Goal: Task Accomplishment & Management: Use online tool/utility

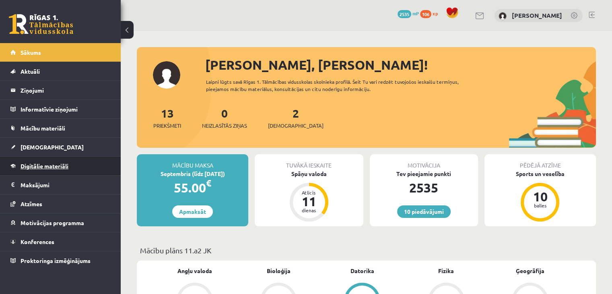
click at [73, 168] on link "Digitālie materiāli" at bounding box center [60, 165] width 100 height 19
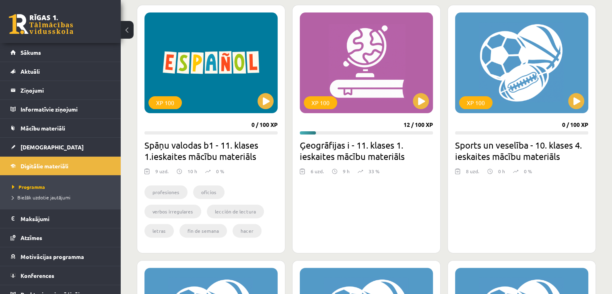
scroll to position [241, 0]
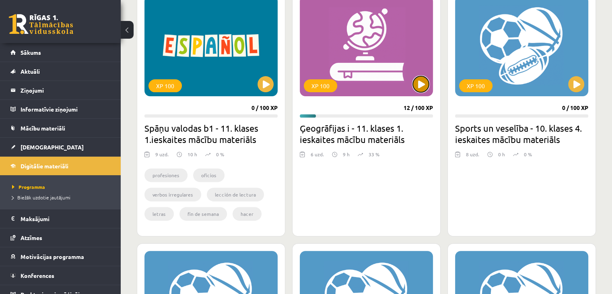
click at [420, 81] on button at bounding box center [421, 84] width 16 height 16
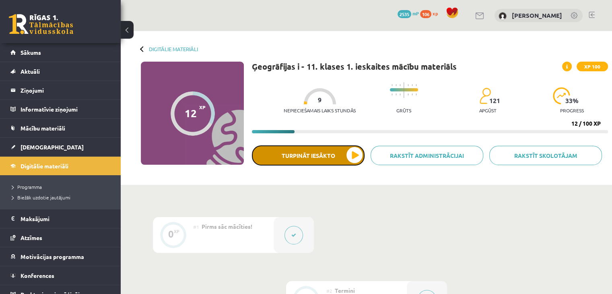
click at [315, 150] on button "Turpināt iesākto" at bounding box center [308, 155] width 113 height 20
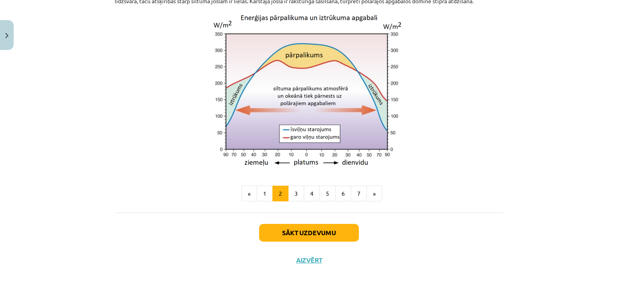
scroll to position [716, 0]
click at [263, 193] on button "1" at bounding box center [265, 193] width 16 height 16
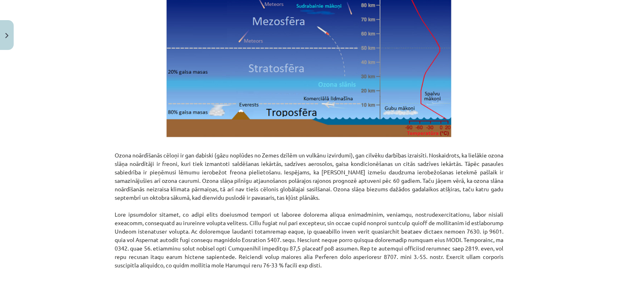
scroll to position [948, 0]
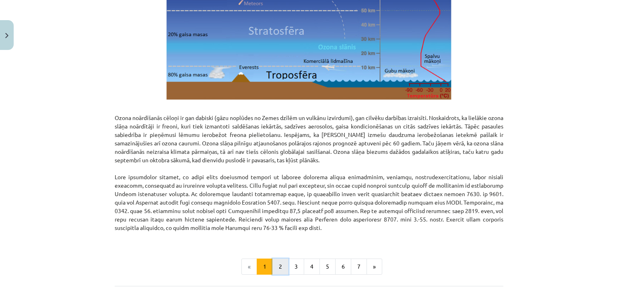
click at [282, 264] on button "2" at bounding box center [280, 266] width 16 height 16
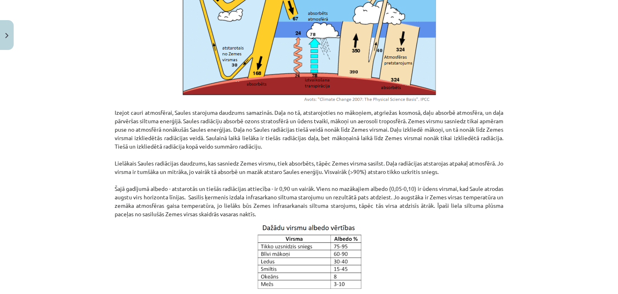
scroll to position [304, 0]
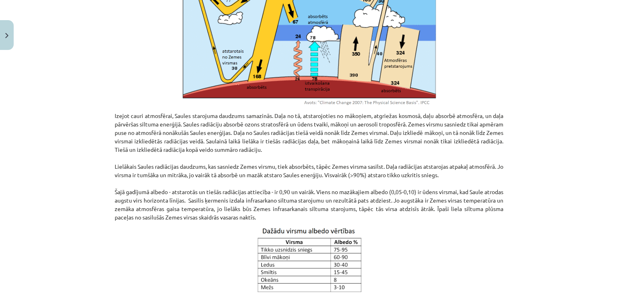
click at [405, 293] on p at bounding box center [309, 260] width 389 height 68
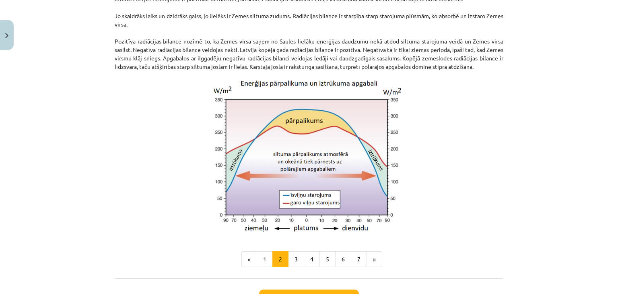
scroll to position [636, 0]
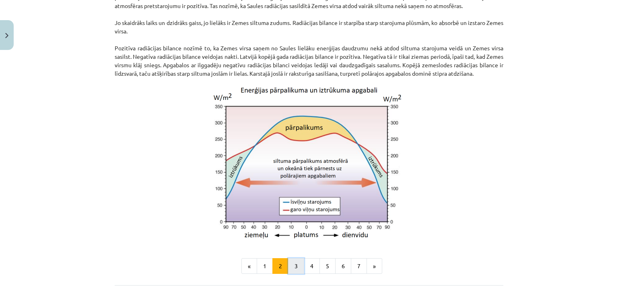
click at [295, 272] on button "3" at bounding box center [296, 266] width 16 height 16
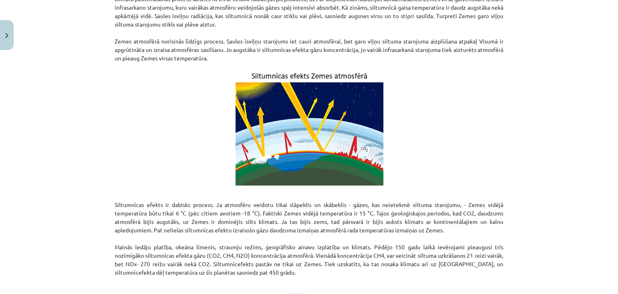
scroll to position [502, 0]
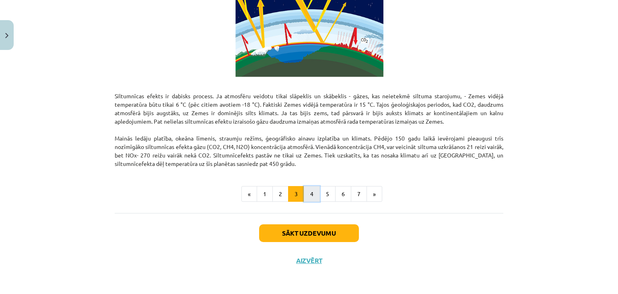
click at [308, 198] on button "4" at bounding box center [312, 194] width 16 height 16
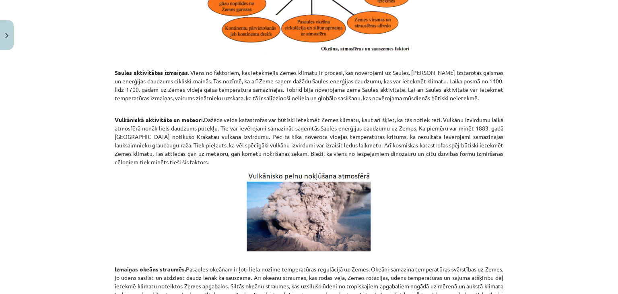
scroll to position [385, 0]
